Goal: Task Accomplishment & Management: Manage account settings

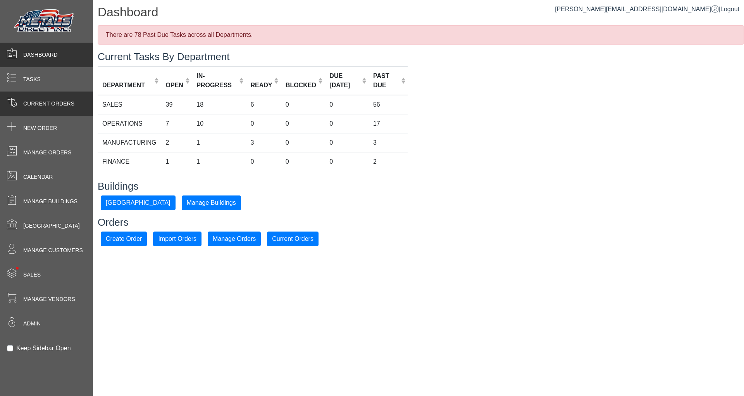
click at [54, 103] on span "Current Orders" at bounding box center [48, 104] width 51 height 8
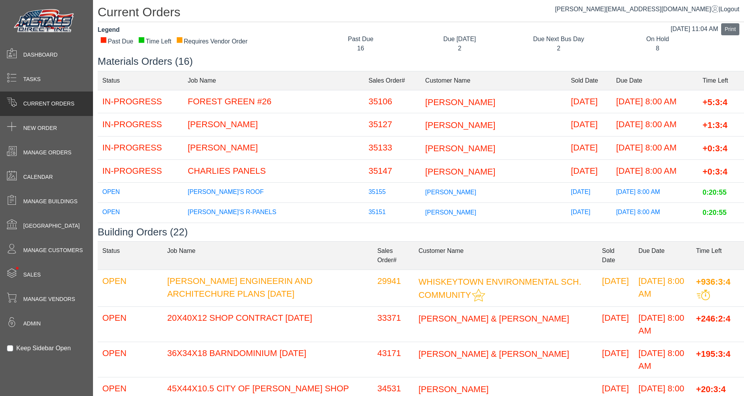
click at [190, 316] on td "20X40X12 SHOP CONTRACT [DATE]" at bounding box center [267, 323] width 210 height 35
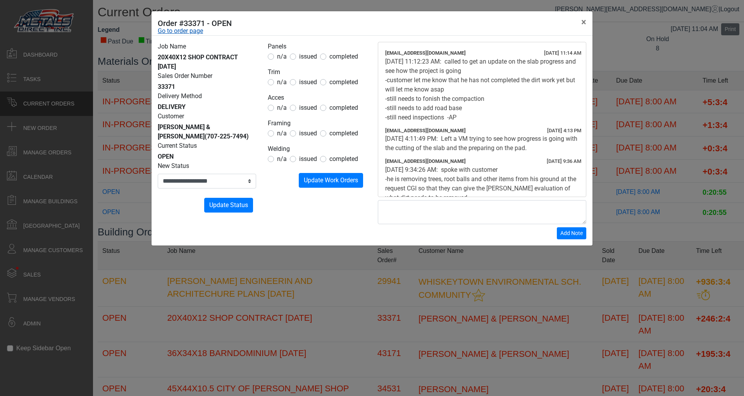
click at [184, 29] on link "Go to order page" at bounding box center [180, 30] width 45 height 9
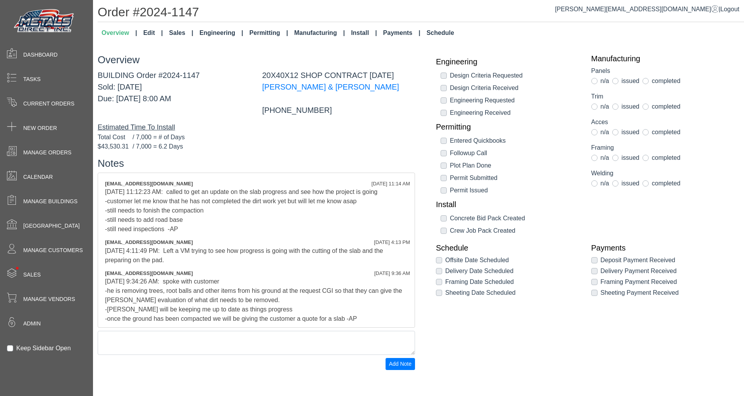
click at [354, 33] on link "Install" at bounding box center [364, 32] width 32 height 15
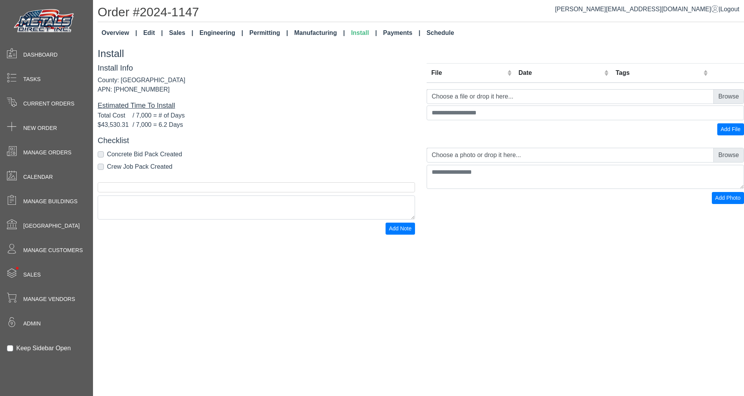
select select "*"
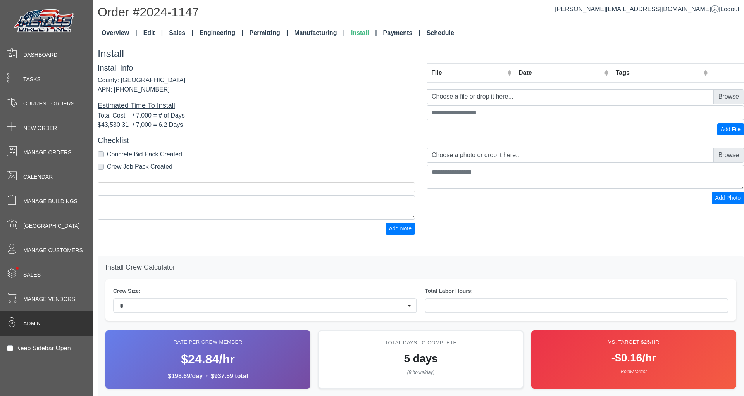
click at [46, 321] on div "Admin" at bounding box center [46, 323] width 93 height 24
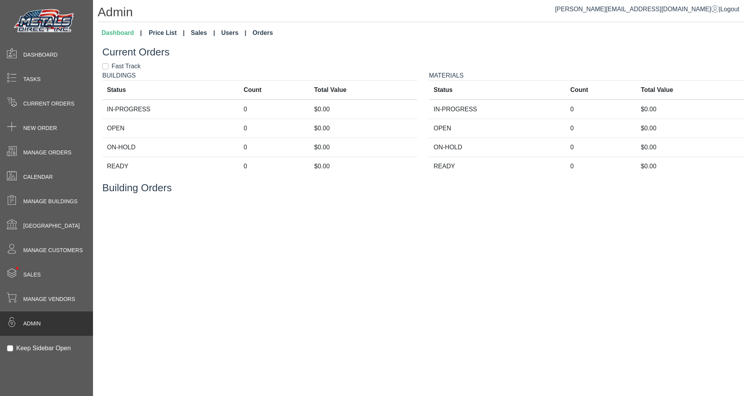
click at [254, 36] on link "Orders" at bounding box center [262, 32] width 26 height 15
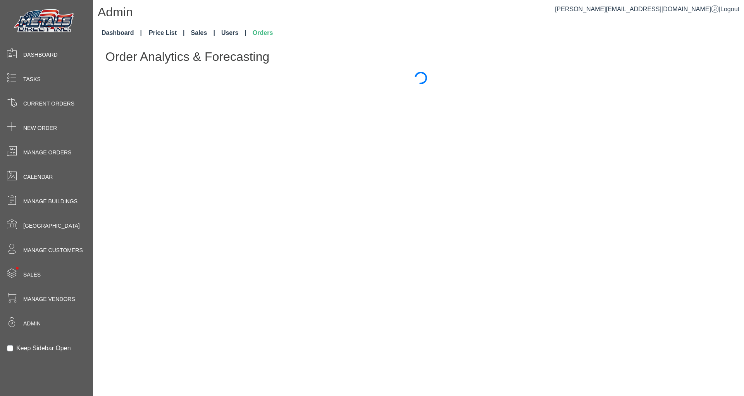
click at [220, 31] on link "Users" at bounding box center [233, 32] width 31 height 15
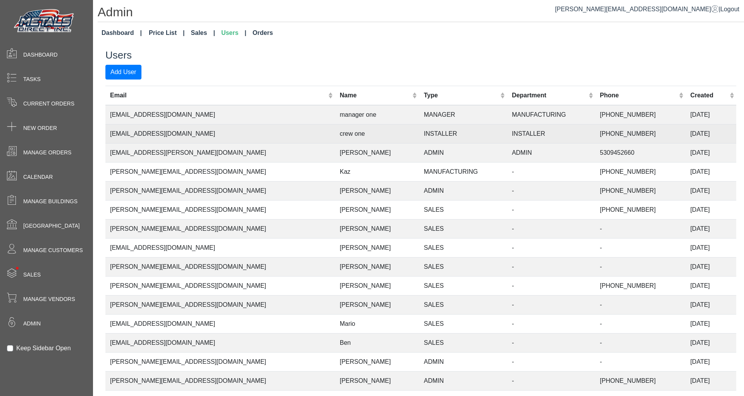
click at [146, 131] on td "[EMAIL_ADDRESS][DOMAIN_NAME]" at bounding box center [220, 133] width 230 height 19
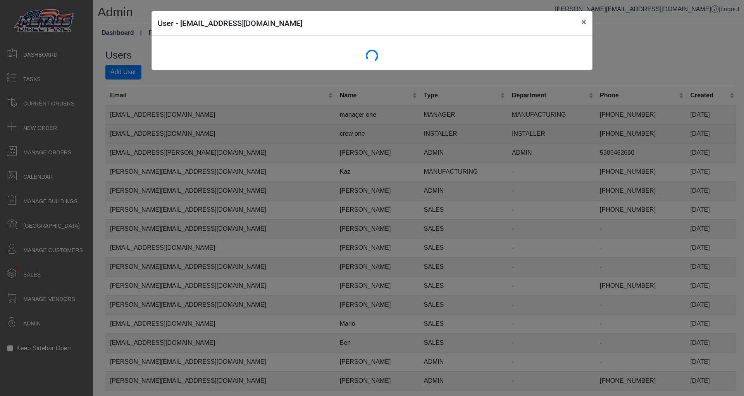
click at [146, 131] on div "User - [EMAIL_ADDRESS][DOMAIN_NAME] ×" at bounding box center [372, 198] width 744 height 396
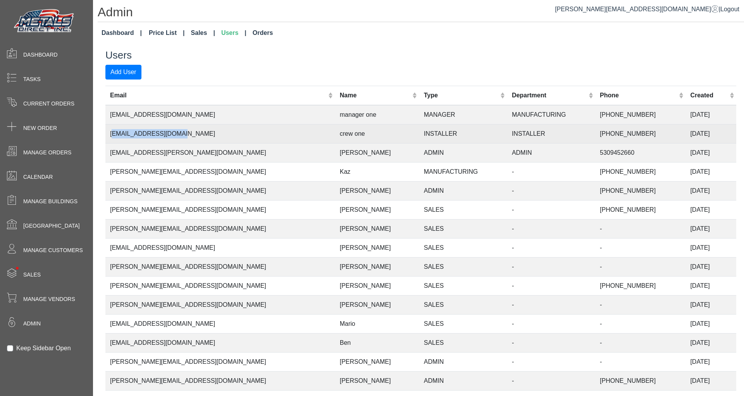
drag, startPoint x: 191, startPoint y: 134, endPoint x: 112, endPoint y: 135, distance: 78.3
click at [112, 135] on td "[EMAIL_ADDRESS][DOMAIN_NAME]" at bounding box center [220, 133] width 230 height 19
copy td "[EMAIL_ADDRESS][DOMAIN_NAME]"
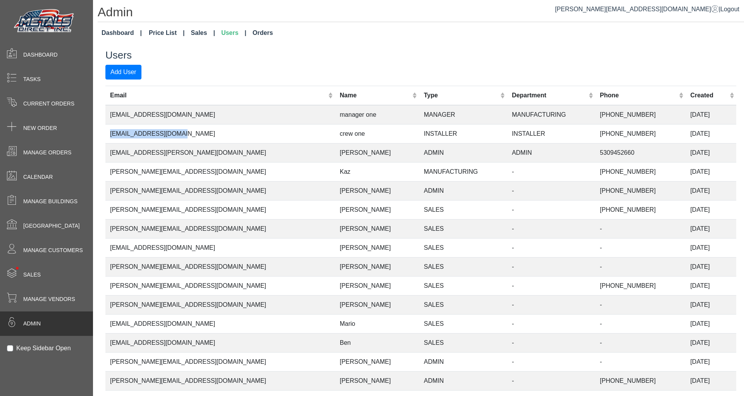
click at [17, 326] on span at bounding box center [11, 323] width 23 height 15
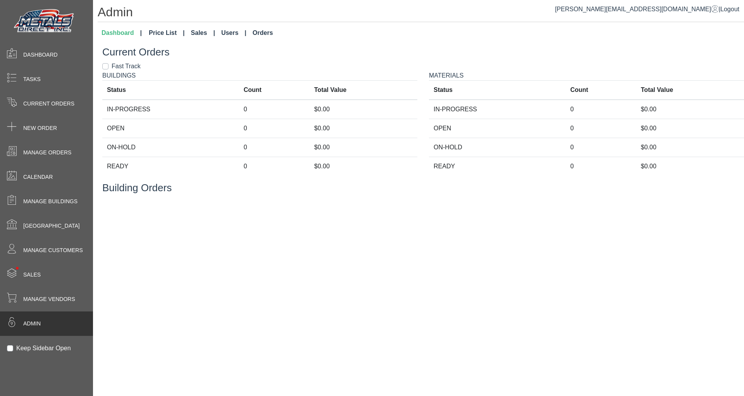
click at [220, 33] on link "Users" at bounding box center [233, 32] width 31 height 15
